Goal: Task Accomplishment & Management: Manage account settings

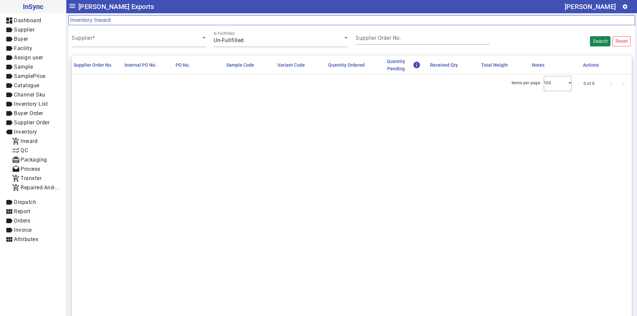
scroll to position [63, 0]
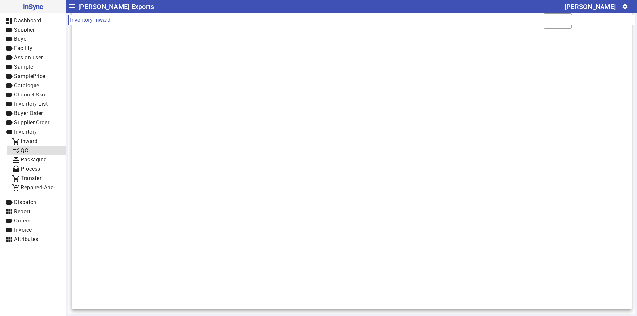
click at [34, 150] on span "checklist_rtl QC" at bounding box center [36, 151] width 49 height 8
click at [35, 158] on span "Packaging" at bounding box center [34, 160] width 27 height 6
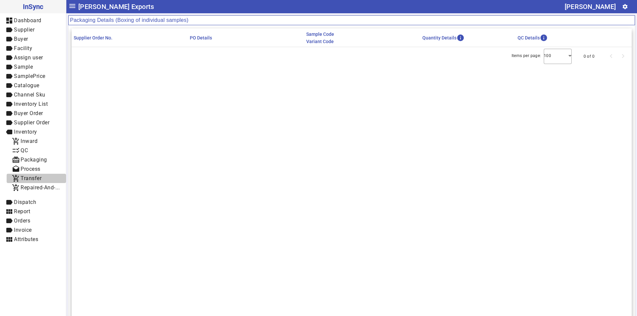
click at [38, 179] on span "Transfer" at bounding box center [31, 178] width 21 height 6
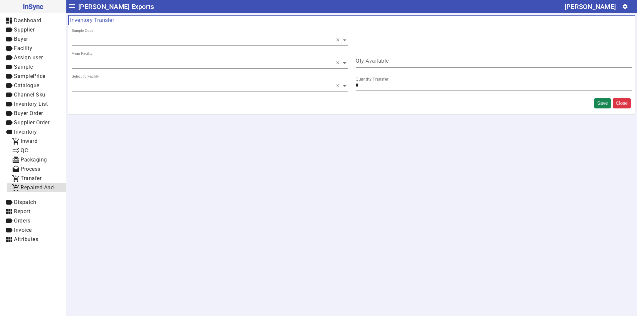
click at [47, 188] on span "Repaired-And-Rejected" at bounding box center [49, 187] width 56 height 6
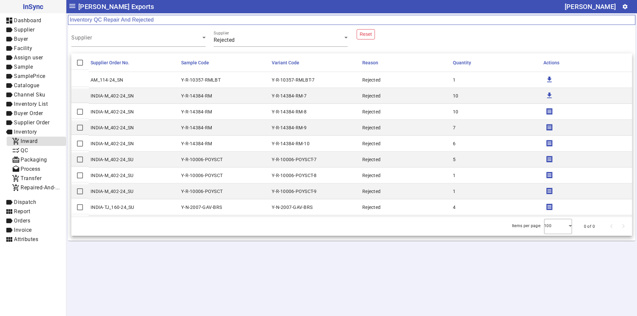
click at [31, 144] on span "add_shopping_cart Inward" at bounding box center [36, 141] width 49 height 8
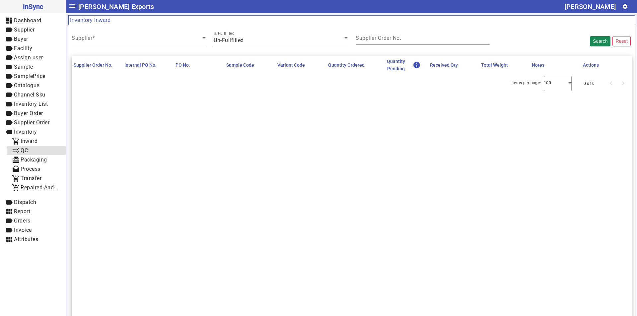
click at [33, 152] on span "checklist_rtl QC" at bounding box center [36, 151] width 49 height 8
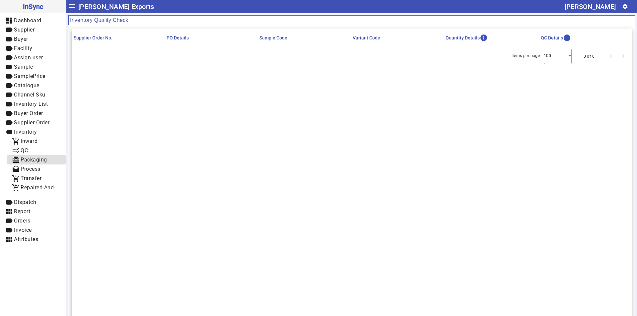
click at [33, 160] on span "Packaging" at bounding box center [34, 160] width 27 height 6
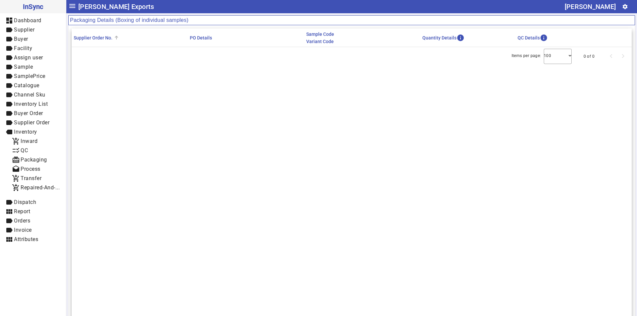
click at [129, 40] on mat-header-cell "Supplier Order No." at bounding box center [130, 38] width 116 height 19
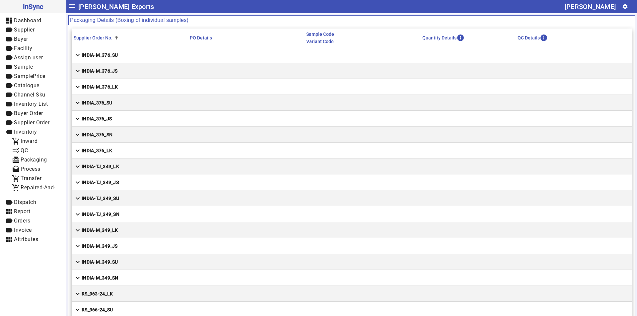
click at [79, 57] on mat-icon "expand_more" at bounding box center [78, 55] width 8 height 8
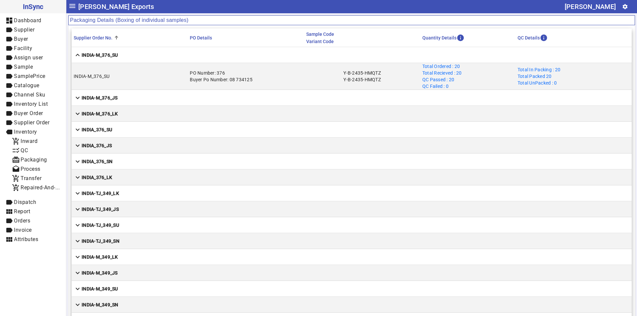
click at [461, 67] on mat-cell "Total Ordered : 20 Total Recieved : 20 QC Passed : 20 QC Failed : 0" at bounding box center [467, 76] width 95 height 27
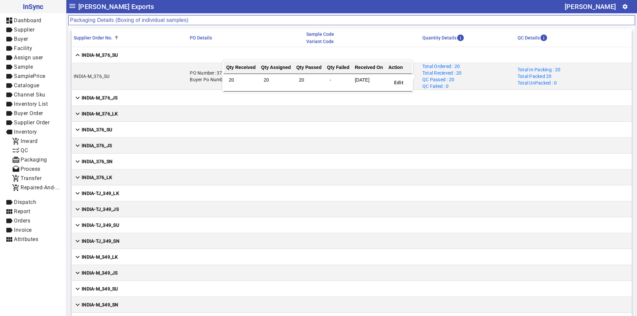
drag, startPoint x: 458, startPoint y: 66, endPoint x: 451, endPoint y: 66, distance: 7.3
click at [451, 66] on mat-cell "Total Ordered : 20 Total Recieved : 20 QC Passed : 20 QC Failed : 0" at bounding box center [467, 76] width 95 height 27
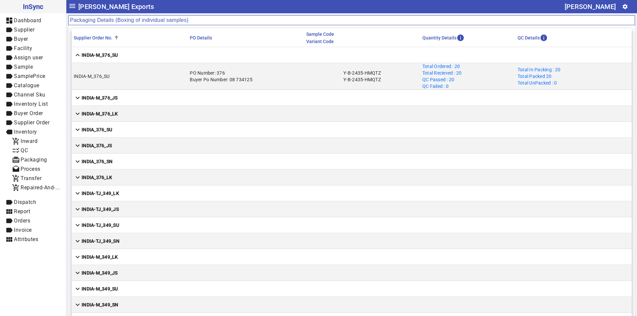
drag, startPoint x: 377, startPoint y: 136, endPoint x: 373, endPoint y: 134, distance: 4.3
click at [376, 136] on mat-cell "expand_more INDIA_376_SU" at bounding box center [352, 130] width 560 height 16
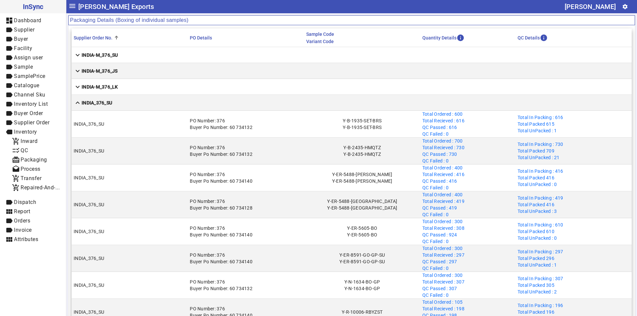
click at [298, 69] on mat-cell "expand_more INDIA-M_376_JS" at bounding box center [352, 71] width 560 height 16
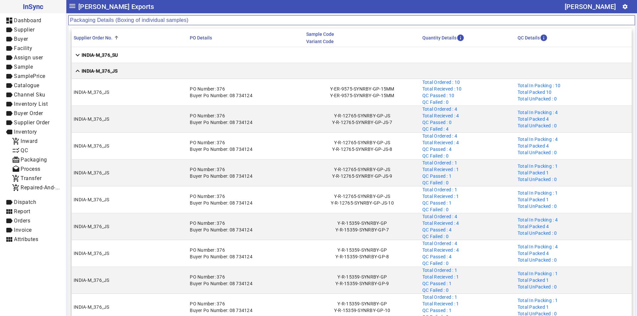
click at [294, 50] on mat-cell "expand_more INDIA-M_376_SU" at bounding box center [352, 55] width 560 height 16
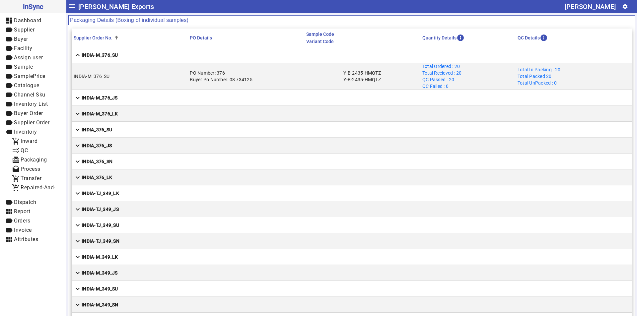
click at [108, 98] on strong "INDIA-M_376_JS" at bounding box center [100, 98] width 36 height 7
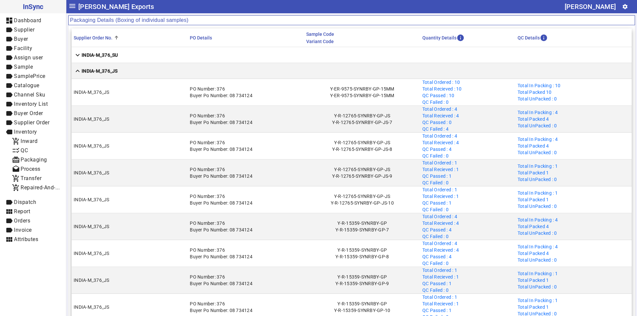
drag, startPoint x: 417, startPoint y: 81, endPoint x: 466, endPoint y: 85, distance: 48.7
click at [466, 85] on mat-row "INDIA-M_376_JS PO Number: 376 Buyer Po Number: 08 734124 Y-ER-9575-SYNRBY-GP-15…" at bounding box center [352, 92] width 560 height 27
click at [470, 95] on mat-cell "Total Ordered : 10 Total Recieved : 10 QC Passed : 10 QC Failed : 0" at bounding box center [467, 92] width 95 height 27
drag, startPoint x: 458, startPoint y: 82, endPoint x: 420, endPoint y: 85, distance: 37.9
click at [420, 85] on mat-cell "Total Ordered : 10 Total Recieved : 10 QC Passed : 10 QC Failed : 0" at bounding box center [467, 92] width 95 height 27
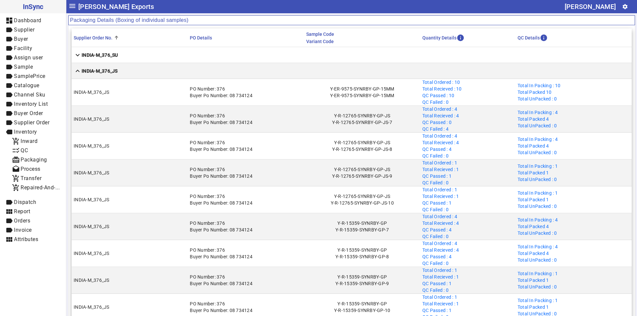
click at [469, 80] on mat-cell "Total Ordered : 10 Total Recieved : 10 QC Passed : 10 QC Failed : 0" at bounding box center [467, 92] width 95 height 27
click at [460, 88] on mat-cell "Total Ordered : 10 Total Recieved : 10 QC Passed : 10 QC Failed : 0" at bounding box center [467, 92] width 95 height 27
click at [30, 143] on span "Inward" at bounding box center [29, 141] width 17 height 6
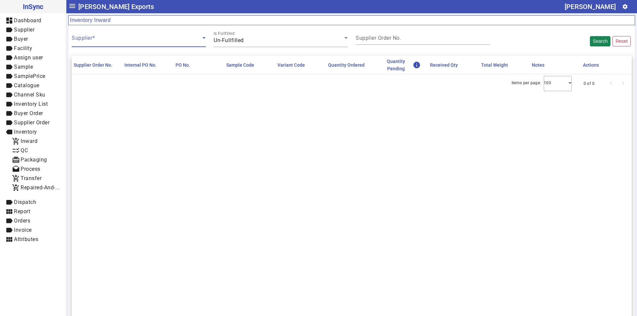
click at [139, 41] on span at bounding box center [137, 40] width 131 height 8
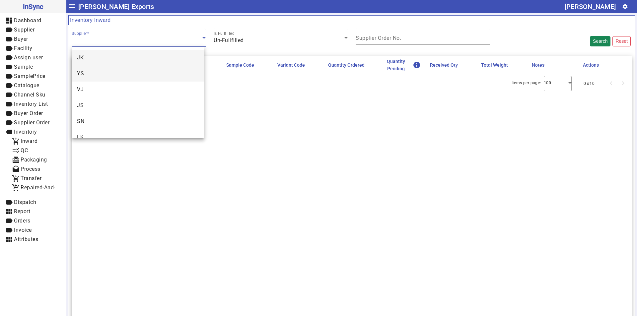
click at [126, 70] on mat-option "YS" at bounding box center [138, 74] width 133 height 16
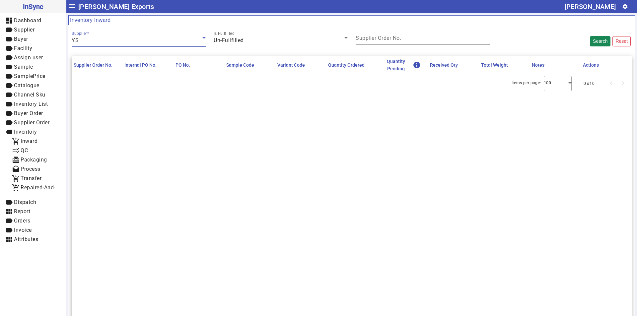
click at [108, 40] on div "YS" at bounding box center [137, 40] width 131 height 8
click at [104, 62] on mat-option "JK" at bounding box center [138, 58] width 133 height 16
click at [206, 42] on div at bounding box center [206, 42] width 0 height 0
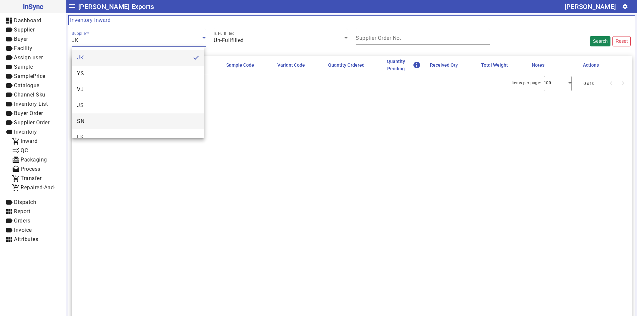
click at [96, 114] on mat-option "SN" at bounding box center [138, 121] width 133 height 16
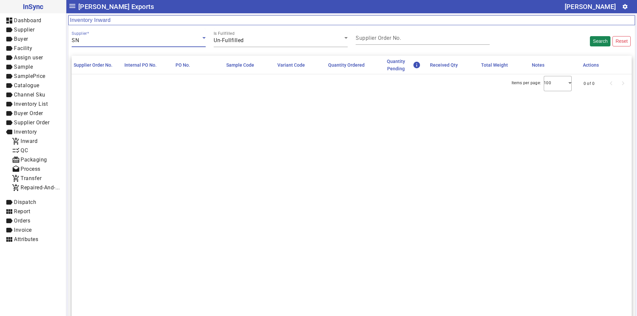
click at [118, 44] on div "Supplier SN" at bounding box center [139, 38] width 134 height 19
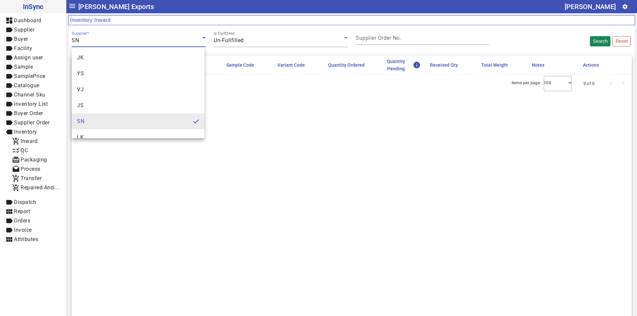
click at [101, 121] on mat-option "SN" at bounding box center [138, 121] width 133 height 16
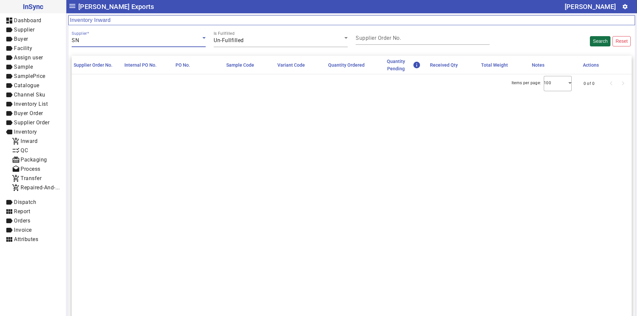
click at [602, 43] on button "Search" at bounding box center [600, 41] width 21 height 10
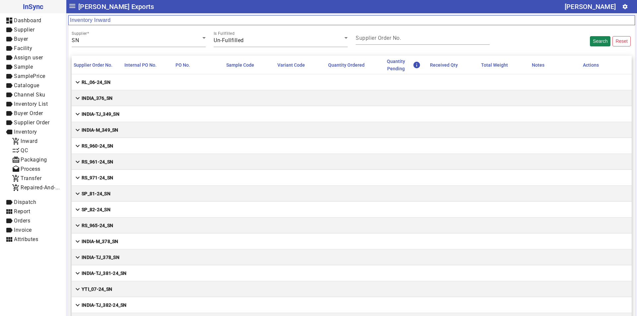
click at [104, 96] on strong "INDIA_376_SN" at bounding box center [97, 98] width 31 height 7
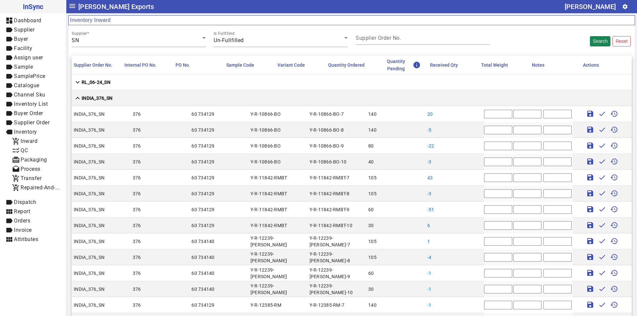
click at [487, 143] on input "*" at bounding box center [498, 146] width 28 height 9
click at [617, 146] on mat-cell "save done history" at bounding box center [602, 146] width 59 height 16
click at [76, 98] on mat-icon "expand_less" at bounding box center [78, 98] width 8 height 8
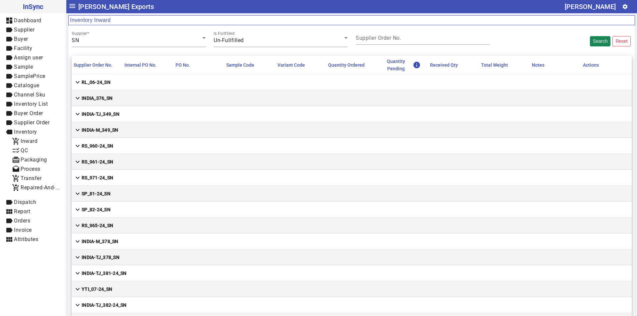
click at [77, 96] on mat-icon "expand_more" at bounding box center [78, 98] width 8 height 8
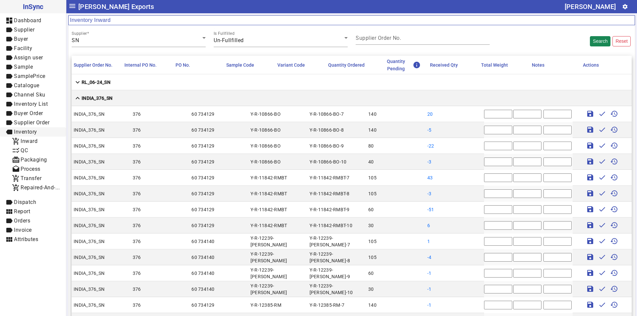
click at [23, 133] on span "Inventory" at bounding box center [25, 132] width 23 height 6
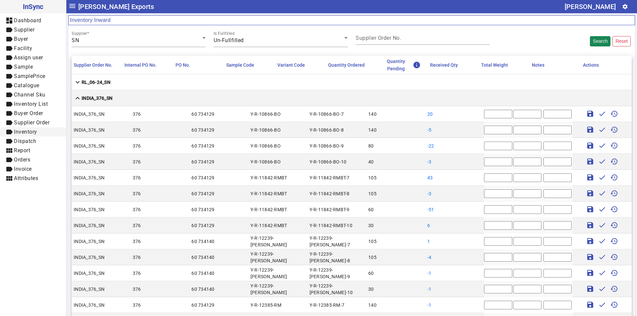
click at [23, 133] on span "Inventory" at bounding box center [25, 132] width 23 height 6
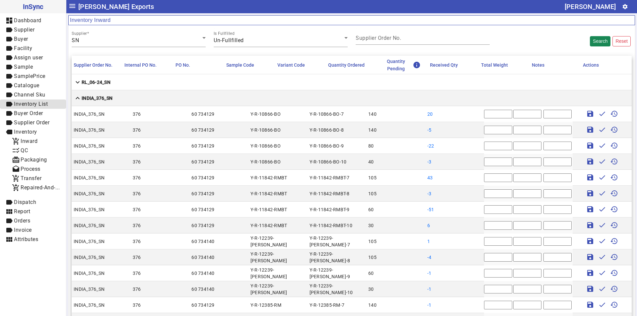
click at [31, 104] on span "Inventory List" at bounding box center [31, 104] width 34 height 6
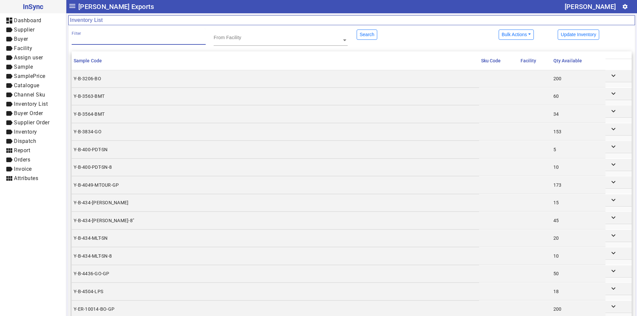
click at [171, 39] on input "Filter" at bounding box center [139, 39] width 134 height 6
type input "*"
drag, startPoint x: 540, startPoint y: 78, endPoint x: 569, endPoint y: 80, distance: 29.6
click at [559, 80] on td "200" at bounding box center [578, 78] width 54 height 17
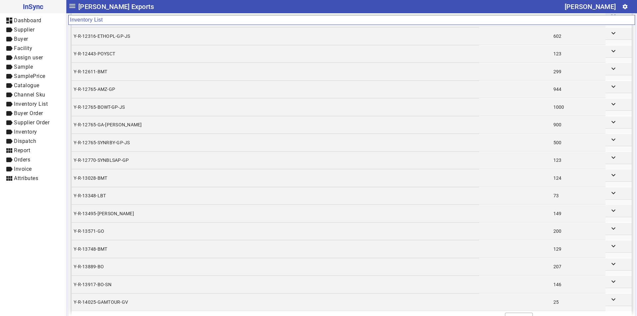
scroll to position [1561, 0]
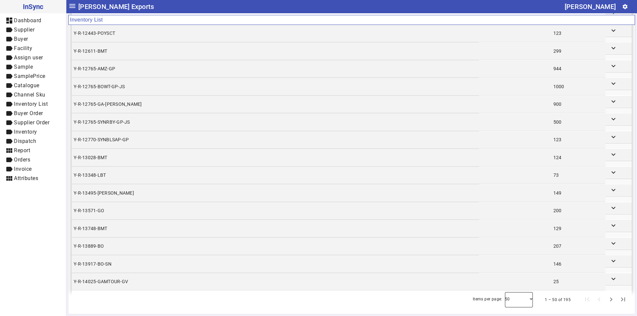
click at [510, 299] on div at bounding box center [519, 300] width 28 height 16
click at [512, 286] on mat-option "100" at bounding box center [515, 282] width 28 height 16
click at [551, 103] on td "900" at bounding box center [578, 104] width 54 height 17
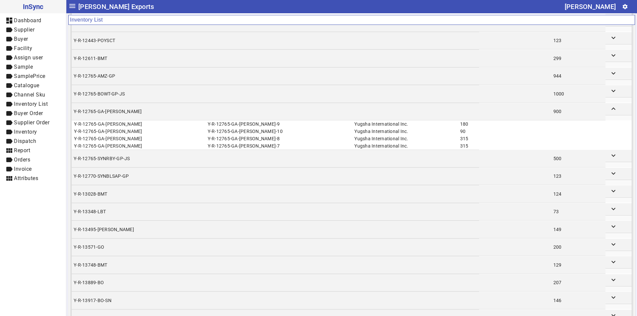
scroll to position [1554, 0]
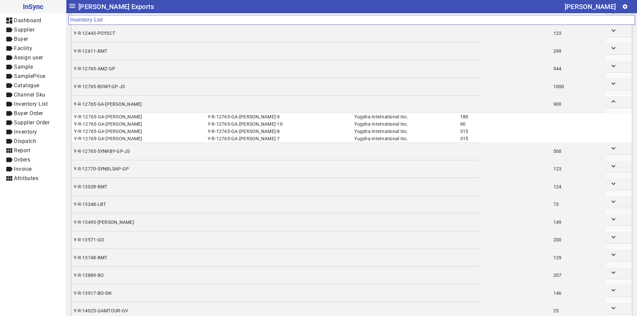
drag, startPoint x: 140, startPoint y: 116, endPoint x: 441, endPoint y: 115, distance: 300.9
click at [441, 115] on tr "Y-R-12765-GA-[PERSON_NAME] Y-R-12765-GA-[PERSON_NAME]-9 Yugsha International In…" at bounding box center [275, 116] width 403 height 7
drag, startPoint x: 115, startPoint y: 123, endPoint x: 441, endPoint y: 124, distance: 325.8
click at [441, 124] on tr "Y-R-12765-GA-[PERSON_NAME] Y-R-12765-GA-[PERSON_NAME]-10 Yugsha International I…" at bounding box center [275, 123] width 403 height 7
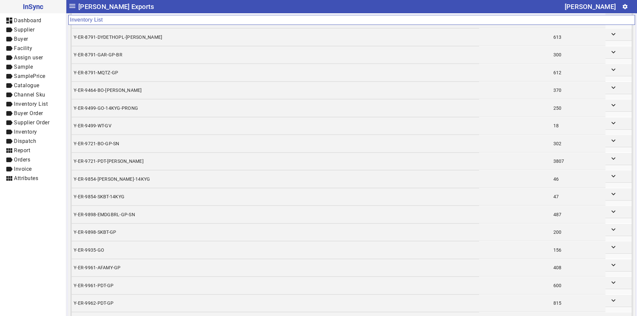
scroll to position [658, 0]
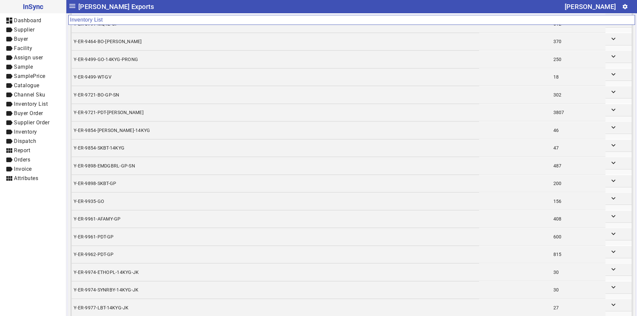
click at [86, 91] on td "Y-ER-9721-BO-GP-SN" at bounding box center [275, 94] width 407 height 17
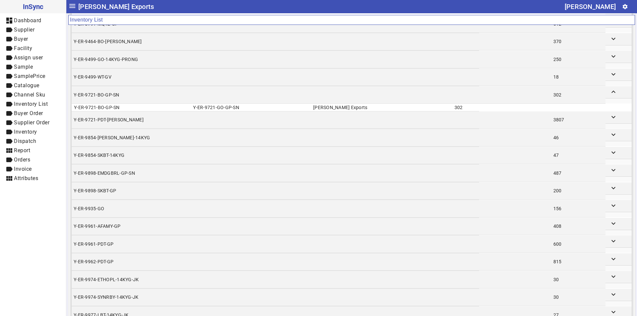
click at [135, 119] on td "Y-ER-9721-PDT-[PERSON_NAME]" at bounding box center [275, 119] width 407 height 17
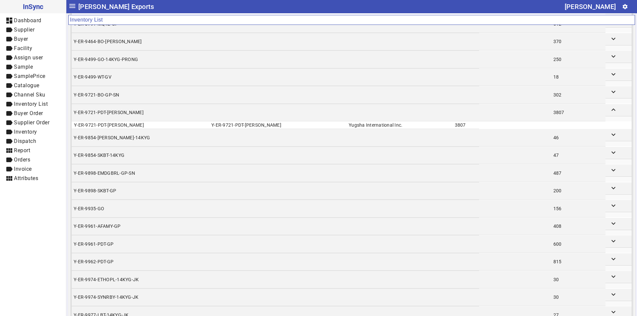
click at [133, 138] on td "Y-ER-9854-[PERSON_NAME]-14KYG" at bounding box center [275, 137] width 407 height 17
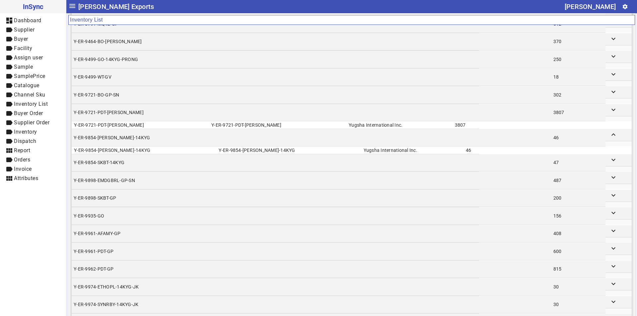
click at [133, 163] on td "Y-ER-9854-SKBT-14KYG" at bounding box center [275, 162] width 407 height 17
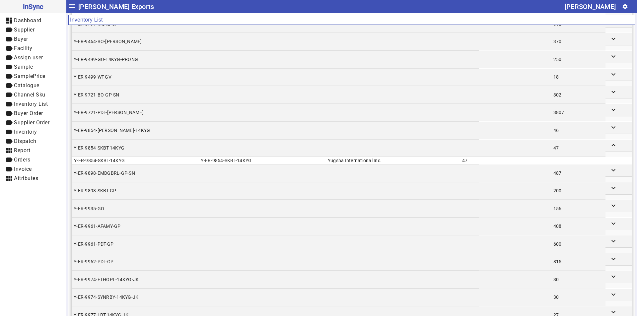
drag, startPoint x: 133, startPoint y: 181, endPoint x: 137, endPoint y: 197, distance: 16.9
click at [133, 184] on tbody "Y-B-3206-BO 200 keyboard_arrow_down Y-B-3206-BO Y-B-3206-BO Yugsha Internationa…" at bounding box center [352, 303] width 560 height 1782
click at [138, 205] on td "Y-ER-9935-GO" at bounding box center [275, 208] width 407 height 17
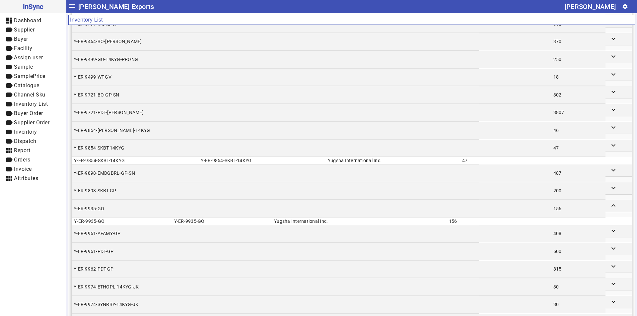
drag, startPoint x: 138, startPoint y: 181, endPoint x: 138, endPoint y: 176, distance: 4.6
click at [138, 182] on td "Y-ER-9898-SKBT-GP" at bounding box center [275, 190] width 407 height 17
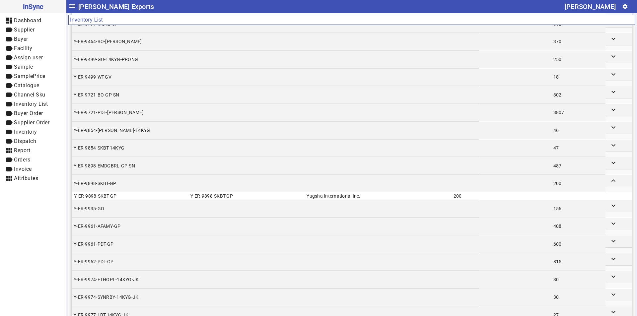
click at [141, 159] on td "Y-ER-9898-EMDGBRL-GP-SN" at bounding box center [275, 165] width 407 height 17
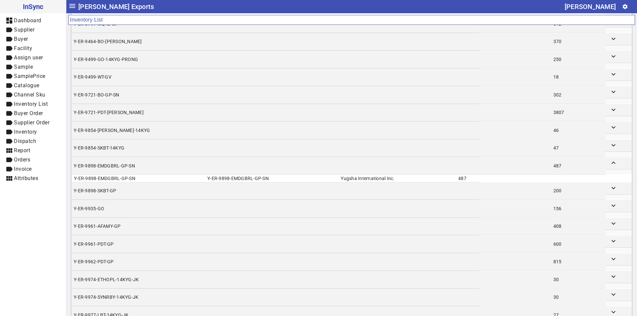
click at [144, 113] on td "Y-ER-9721-PDT-[PERSON_NAME]" at bounding box center [275, 112] width 407 height 17
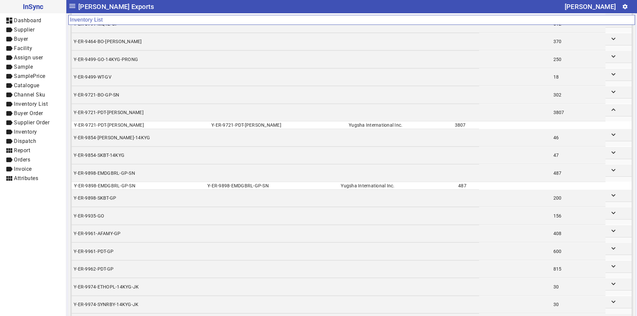
drag, startPoint x: 146, startPoint y: 92, endPoint x: 145, endPoint y: 72, distance: 19.6
click at [146, 91] on td "Y-ER-9721-BO-GP-SN" at bounding box center [275, 94] width 407 height 17
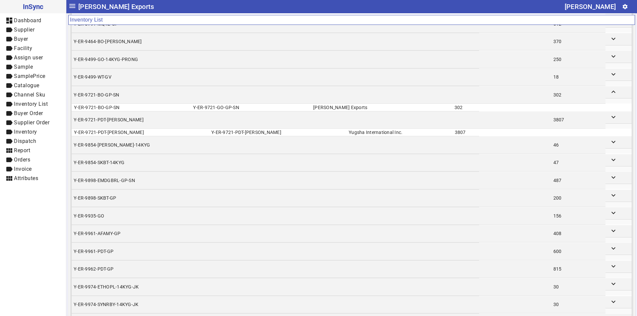
drag, startPoint x: 145, startPoint y: 71, endPoint x: 145, endPoint y: 63, distance: 8.6
click at [145, 68] on tbody "Y-B-3206-BO 200 keyboard_arrow_down Y-B-3206-BO Y-B-3206-BO Yugsha Internationa…" at bounding box center [352, 306] width 560 height 1789
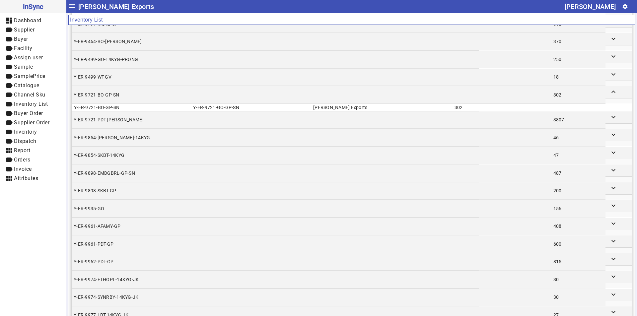
drag, startPoint x: 145, startPoint y: 59, endPoint x: 150, endPoint y: 48, distance: 12.8
click at [145, 59] on td "Y-ER-9499-GO-14KYG-PRONG" at bounding box center [275, 59] width 407 height 17
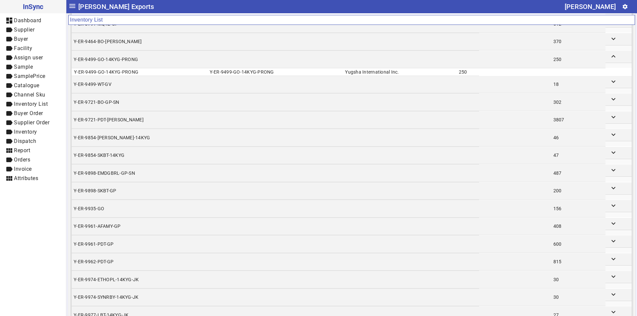
click at [151, 48] on td "Y-ER-9464-BO-[PERSON_NAME]" at bounding box center [275, 41] width 407 height 17
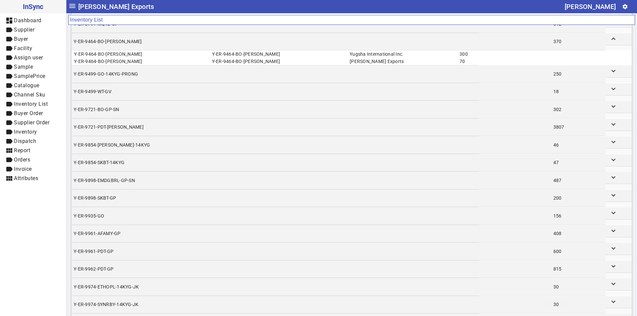
click at [159, 40] on td "Y-ER-9464-BO-[PERSON_NAME]" at bounding box center [275, 41] width 407 height 17
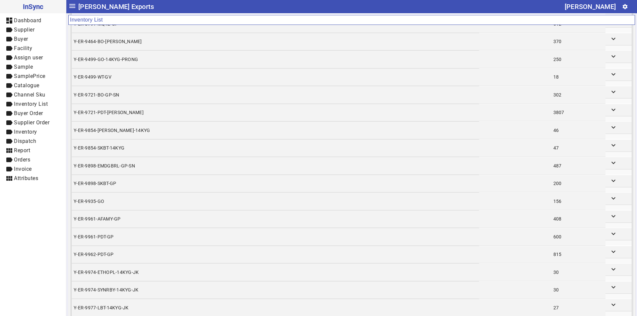
click at [153, 40] on td "Y-ER-9464-BO-[PERSON_NAME]" at bounding box center [275, 41] width 407 height 17
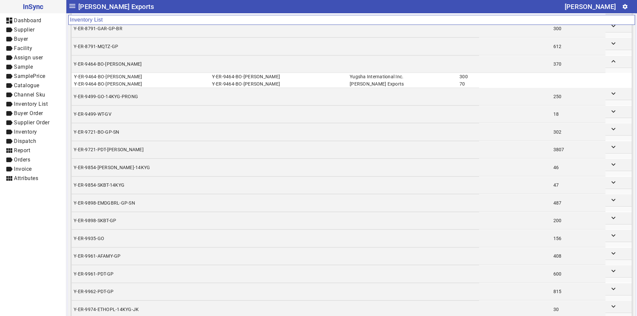
scroll to position [625, 0]
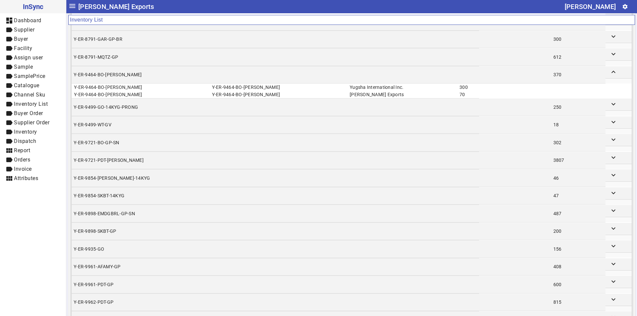
drag, startPoint x: 302, startPoint y: 95, endPoint x: 464, endPoint y: 95, distance: 161.3
click at [435, 83] on td "Y-ER-9464-BO-[PERSON_NAME]" at bounding box center [275, 74] width 407 height 17
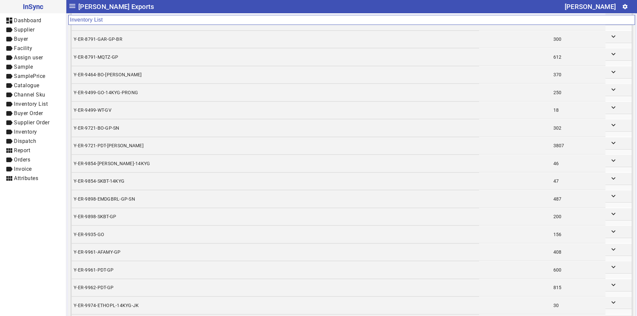
drag, startPoint x: 403, startPoint y: 84, endPoint x: 362, endPoint y: 84, distance: 41.1
click at [362, 84] on td "Y-ER-9499-GO-14KYG-PRONG" at bounding box center [275, 92] width 407 height 17
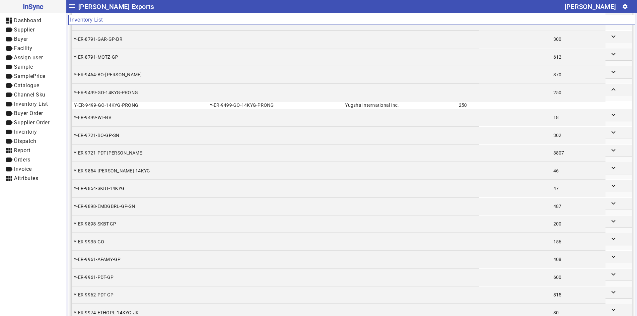
click at [343, 76] on td "Y-ER-9464-BO-[PERSON_NAME]" at bounding box center [275, 74] width 407 height 17
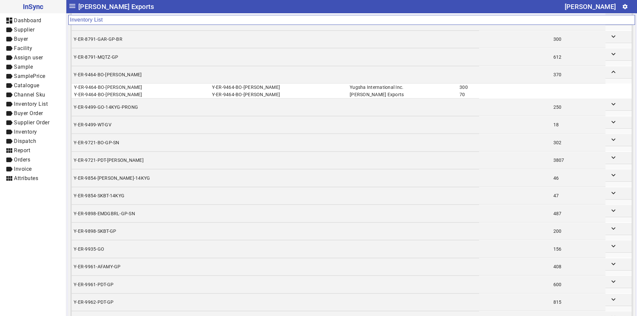
click at [317, 117] on td "Y-ER-9499-WT-GV" at bounding box center [275, 124] width 407 height 17
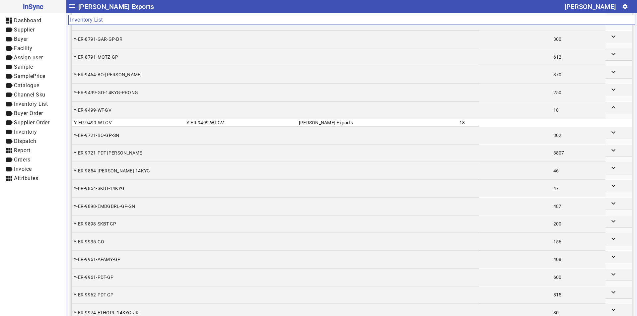
drag, startPoint x: 336, startPoint y: 109, endPoint x: 331, endPoint y: 91, distance: 18.9
click at [335, 108] on td "Y-ER-9499-WT-GV" at bounding box center [275, 110] width 407 height 17
click at [333, 84] on tr "Y-ER-9464-BO-[PERSON_NAME] Y-ER-9464-BO-[PERSON_NAME] Yugsha International Inc.…" at bounding box center [352, 84] width 560 height 1
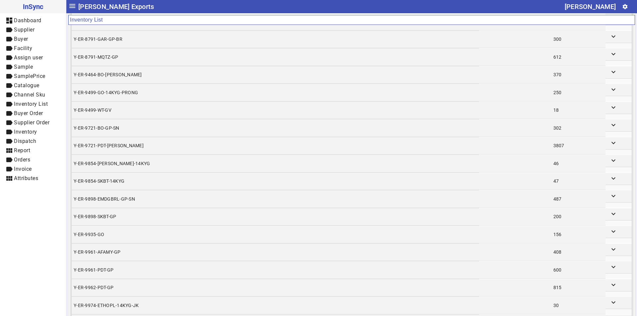
click at [333, 88] on td "Y-ER-9499-GO-14KYG-PRONG" at bounding box center [275, 92] width 407 height 17
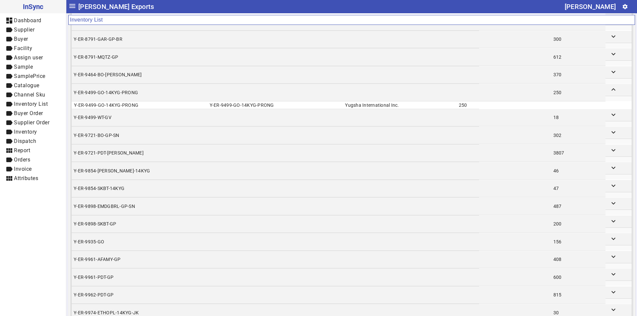
click at [329, 185] on td "Y-ER-9854-SKBT-14KYG" at bounding box center [275, 188] width 407 height 17
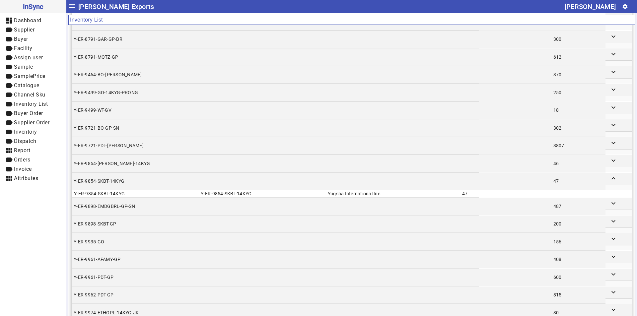
click at [316, 243] on td "Y-ER-9935-GO" at bounding box center [275, 241] width 407 height 17
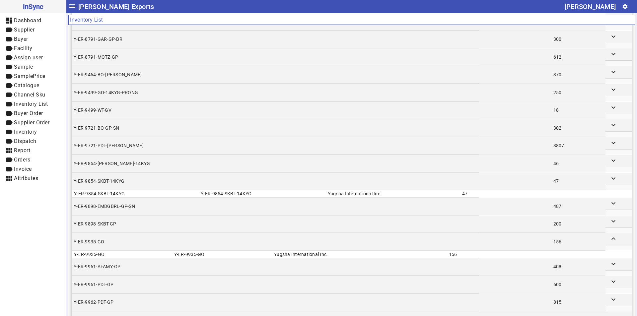
click at [333, 233] on td "Y-ER-9935-GO" at bounding box center [275, 241] width 407 height 17
